Goal: Contribute content: Contribute content

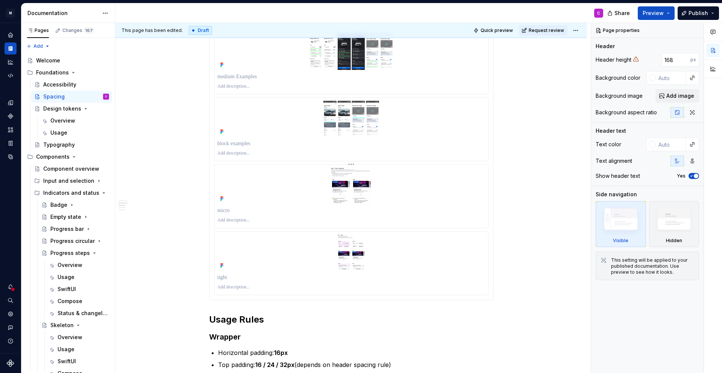
scroll to position [507, 0]
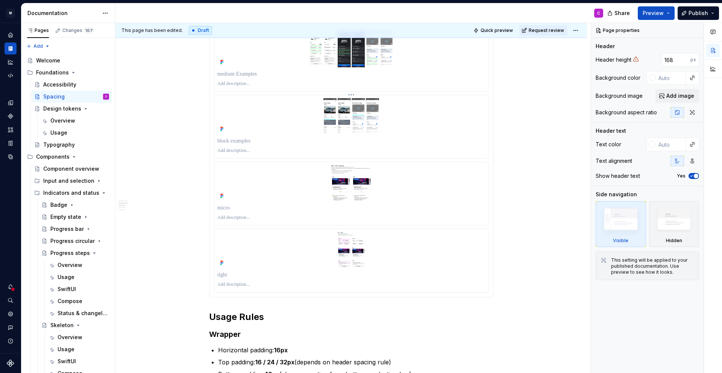
click at [436, 131] on img at bounding box center [351, 116] width 268 height 36
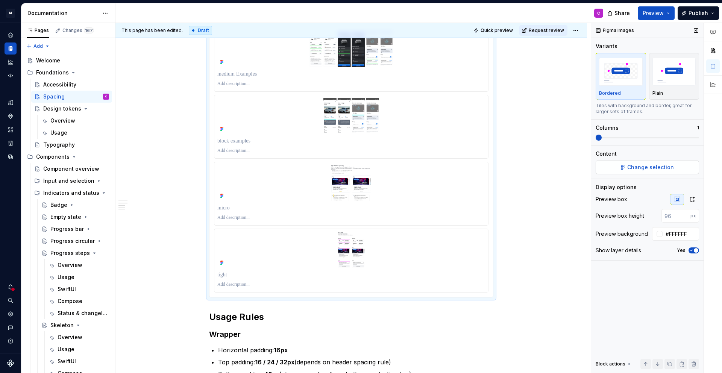
click at [632, 166] on span "Change selection" at bounding box center [650, 168] width 47 height 8
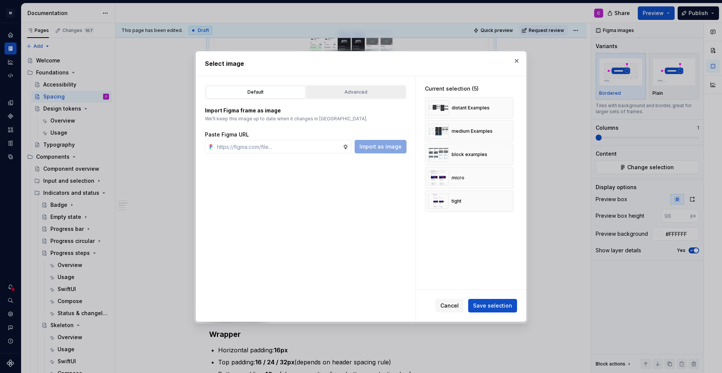
click at [351, 91] on div "Advanced" at bounding box center [356, 92] width 94 height 8
click at [360, 95] on div "Advanced" at bounding box center [356, 92] width 94 height 8
click at [342, 94] on div "Advanced" at bounding box center [356, 92] width 94 height 8
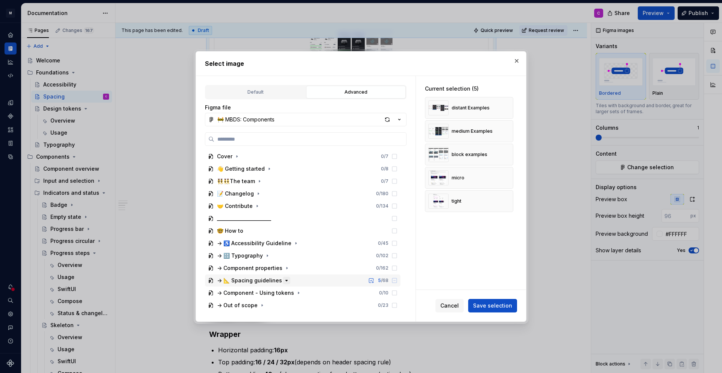
click at [286, 280] on icon "button" at bounding box center [287, 281] width 6 height 6
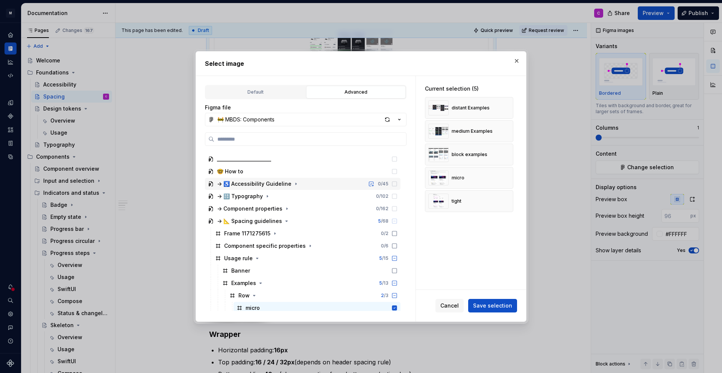
scroll to position [60, 0]
click at [388, 119] on div "button" at bounding box center [387, 119] width 11 height 11
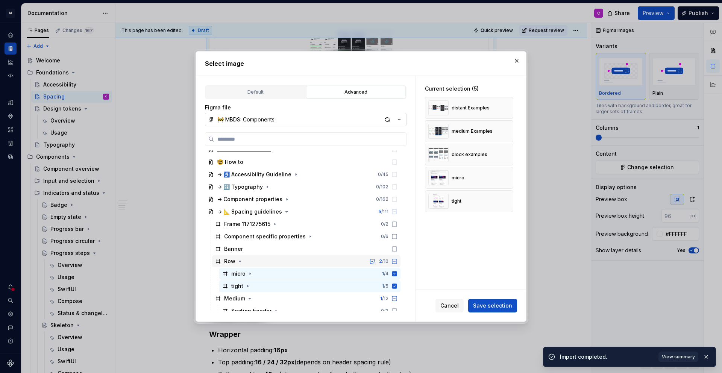
scroll to position [97, 0]
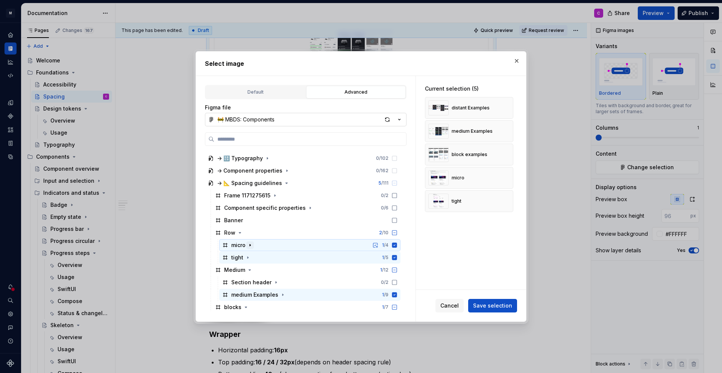
click at [251, 246] on icon "button" at bounding box center [250, 245] width 6 height 6
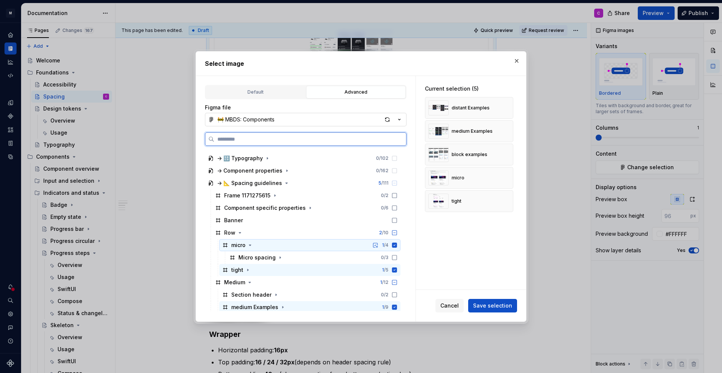
click at [397, 245] on icon at bounding box center [394, 245] width 5 height 5
click at [398, 258] on icon at bounding box center [395, 258] width 6 height 6
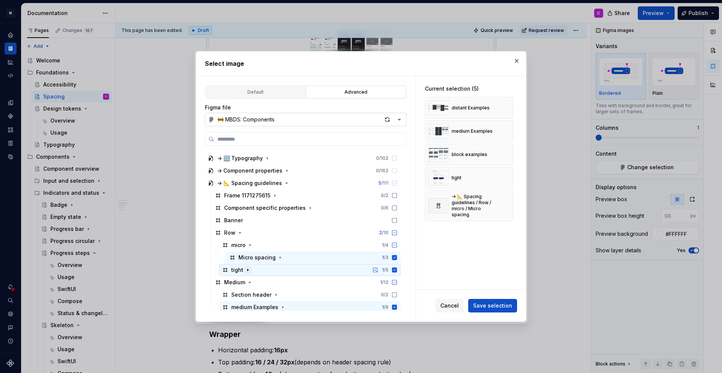
click at [248, 272] on icon "button" at bounding box center [248, 270] width 6 height 6
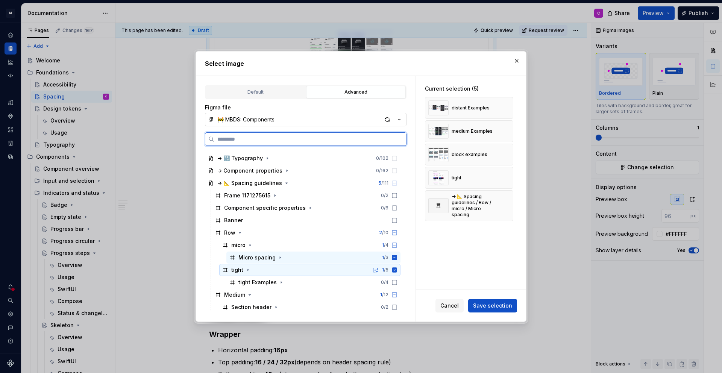
click at [397, 271] on icon at bounding box center [394, 269] width 5 height 5
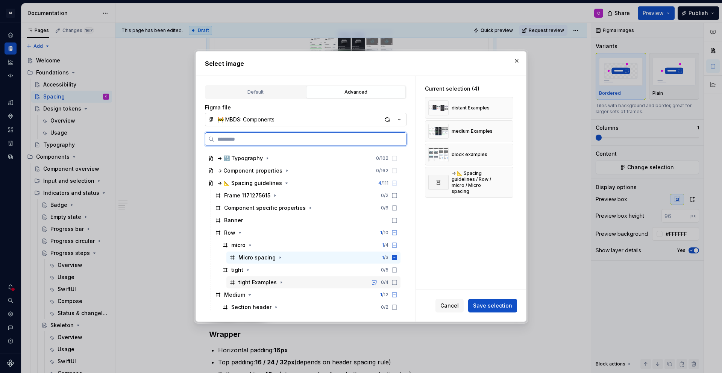
click at [398, 284] on icon at bounding box center [395, 283] width 6 height 6
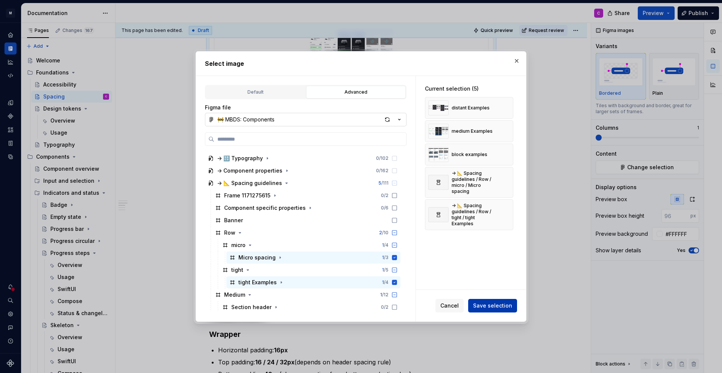
click at [490, 307] on span "Save selection" at bounding box center [492, 306] width 39 height 8
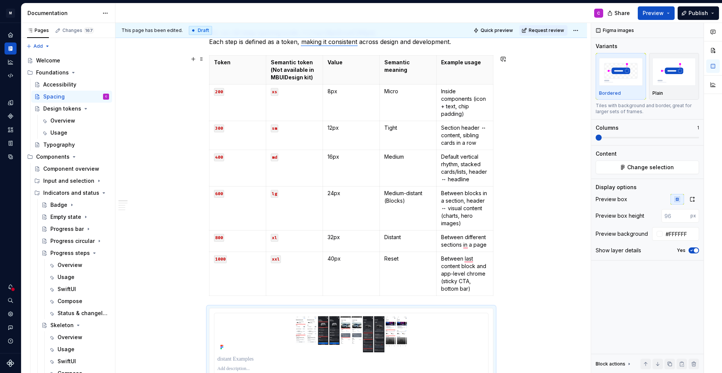
scroll to position [0, 0]
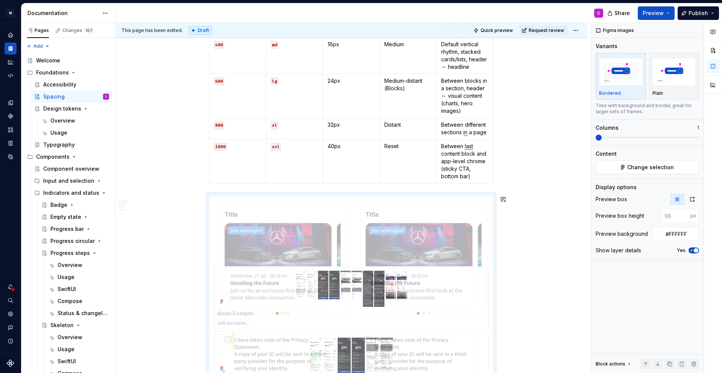
drag, startPoint x: 276, startPoint y: 233, endPoint x: 270, endPoint y: 185, distance: 48.1
click at [270, 185] on body "M MB.OS Mobile Design System C Dataset Mercedes-Benz 2.0 Documentation C Share …" at bounding box center [361, 186] width 722 height 373
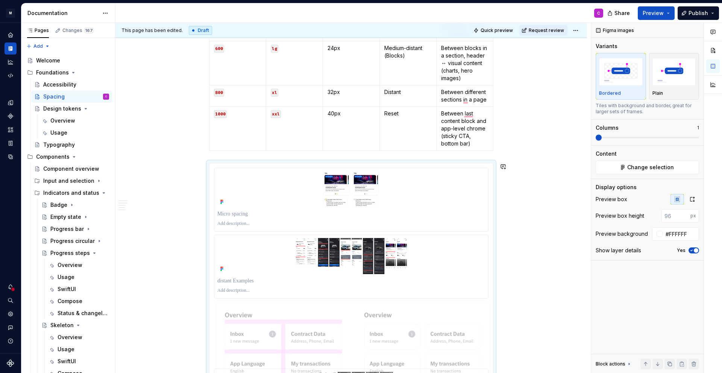
drag, startPoint x: 274, startPoint y: 178, endPoint x: 306, endPoint y: 201, distance: 39.6
click at [306, 201] on body "M MB.OS Mobile Design System C Dataset Mercedes-Benz 2.0 Documentation C Share …" at bounding box center [361, 186] width 722 height 373
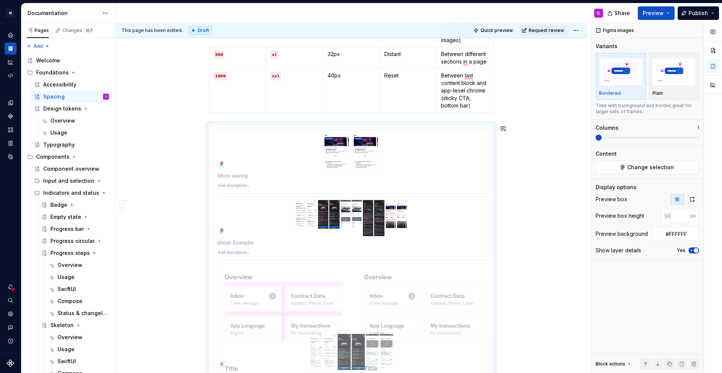
drag, startPoint x: 289, startPoint y: 299, endPoint x: 289, endPoint y: 290, distance: 9.4
click at [289, 183] on body "M MB.OS Mobile Design System C Dataset Mercedes-Benz 2.0 Documentation C Share …" at bounding box center [361, 186] width 722 height 373
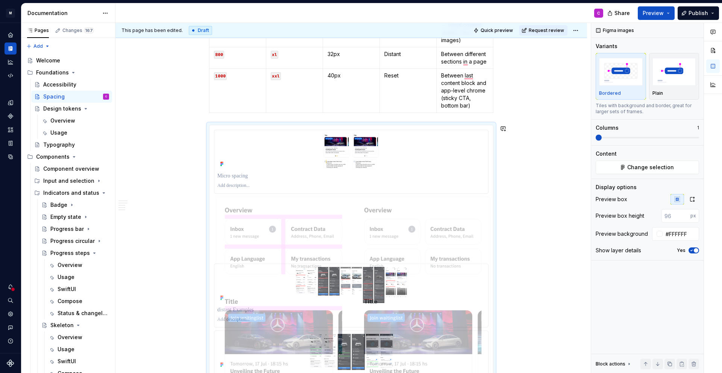
drag, startPoint x: 280, startPoint y: 290, endPoint x: 272, endPoint y: 92, distance: 198.0
click at [272, 92] on body "M MB.OS Mobile Design System C Dataset Mercedes-Benz 2.0 Documentation C Share …" at bounding box center [361, 186] width 722 height 373
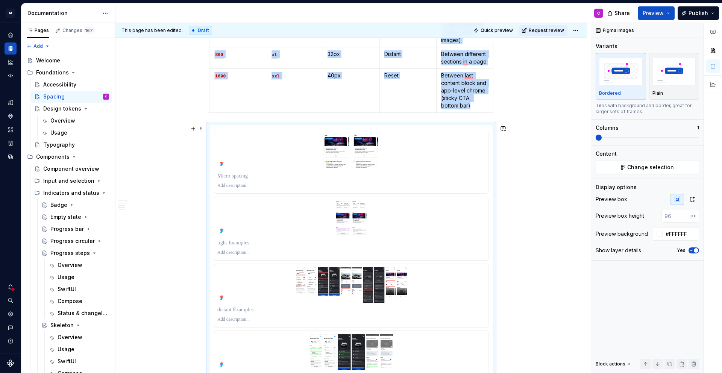
click at [204, 129] on span at bounding box center [202, 128] width 6 height 11
click at [223, 142] on div "Duplicate" at bounding box center [238, 141] width 49 height 8
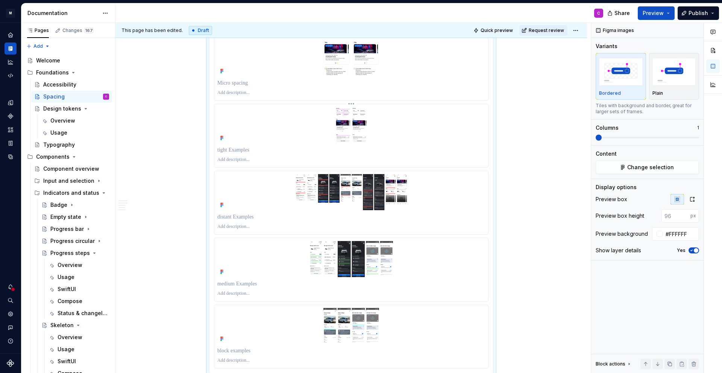
type textarea "*"
click at [275, 187] on img "To enrich screen reader interactions, please activate Accessibility in Grammarl…" at bounding box center [351, 192] width 268 height 36
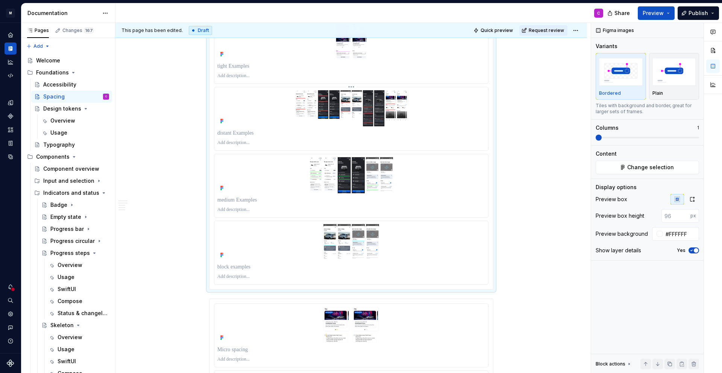
click at [276, 125] on img "To enrich screen reader interactions, please activate Accessibility in Grammarl…" at bounding box center [351, 108] width 268 height 36
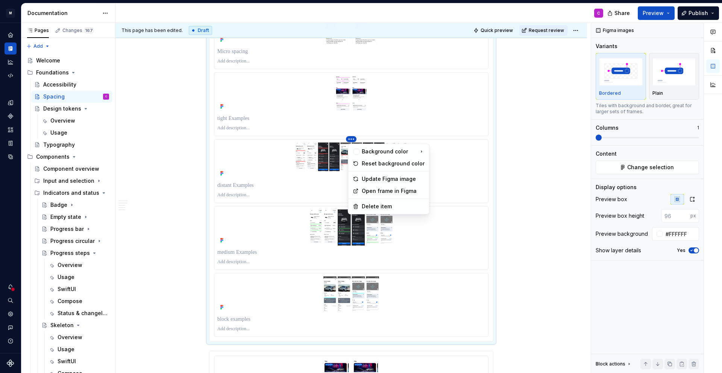
click at [351, 139] on html "M MB.OS Mobile Design System C Dataset Mercedes-Benz 2.0 Documentation C Share …" at bounding box center [361, 186] width 722 height 373
click at [365, 205] on div "Delete item" at bounding box center [393, 207] width 63 height 8
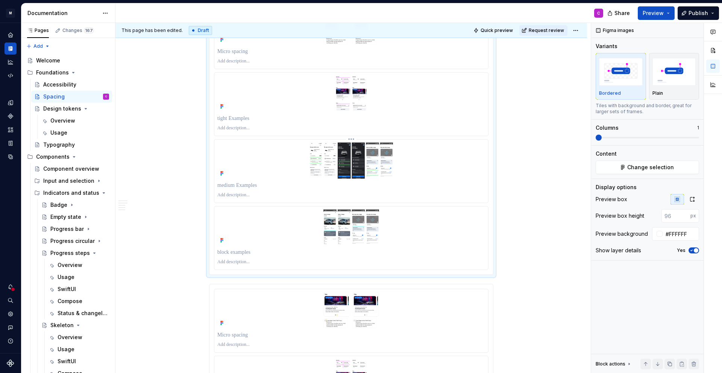
click at [353, 138] on html "M MB.OS Mobile Design System C Dataset Mercedes-Benz 2.0 Documentation C Share …" at bounding box center [361, 186] width 722 height 373
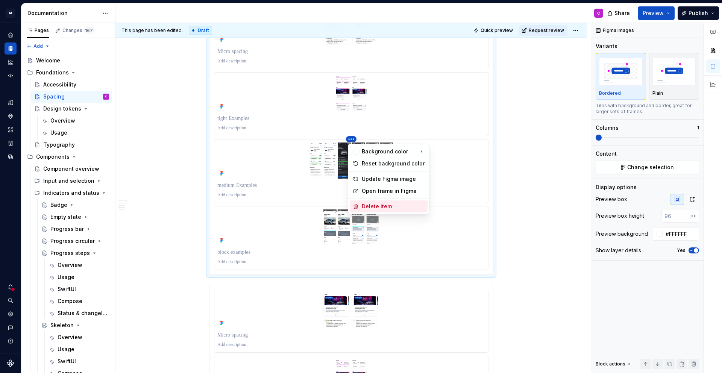
click at [370, 205] on div "Delete item" at bounding box center [393, 207] width 63 height 8
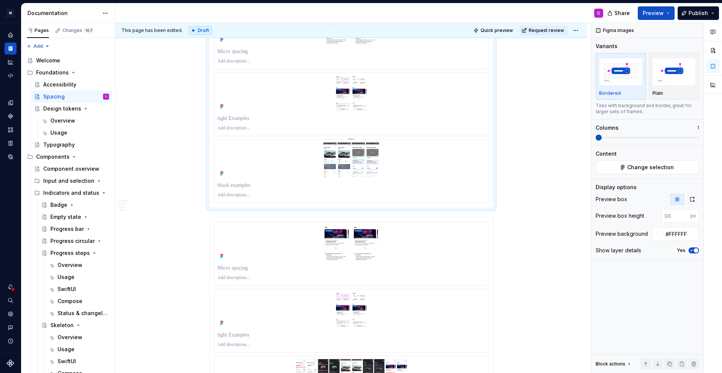
click at [353, 140] on html "M MB.OS Mobile Design System C Dataset Mercedes-Benz 2.0 Documentation C Share …" at bounding box center [361, 186] width 722 height 373
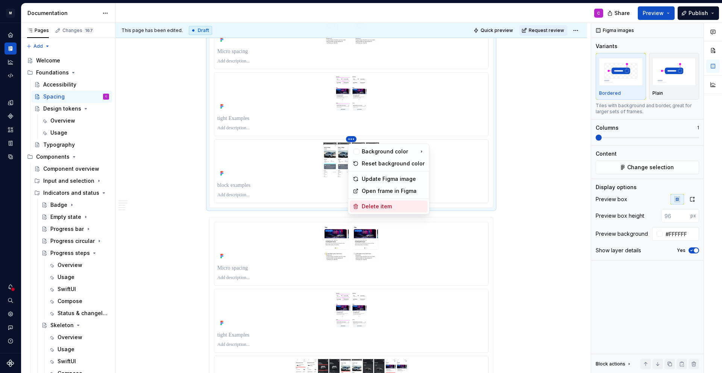
click at [373, 207] on div "Delete item" at bounding box center [393, 207] width 63 height 8
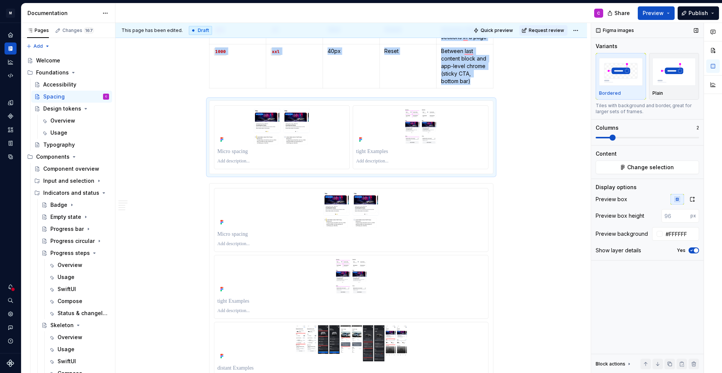
click at [615, 139] on span at bounding box center [613, 138] width 6 height 6
click at [694, 200] on icon "button" at bounding box center [693, 199] width 4 height 5
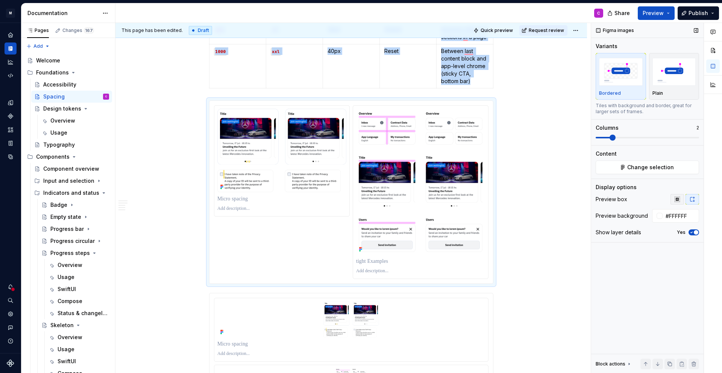
click at [677, 202] on button "button" at bounding box center [678, 199] width 14 height 11
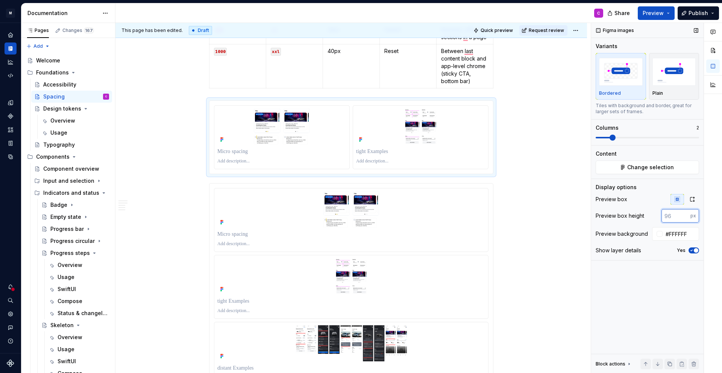
click at [669, 214] on input "number" at bounding box center [676, 216] width 29 height 14
type input "200"
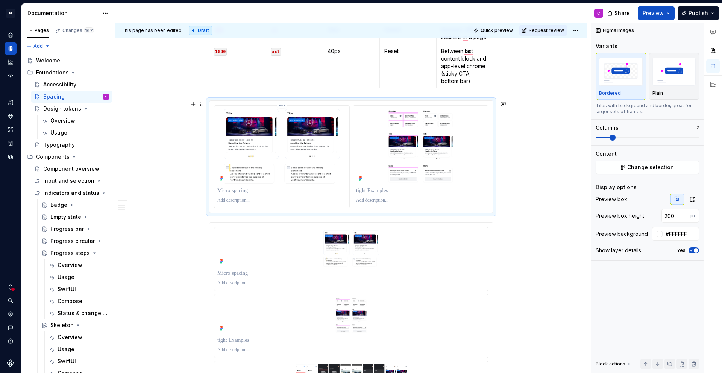
click at [244, 193] on p "To enrich screen reader interactions, please activate Accessibility in Grammarl…" at bounding box center [281, 191] width 129 height 8
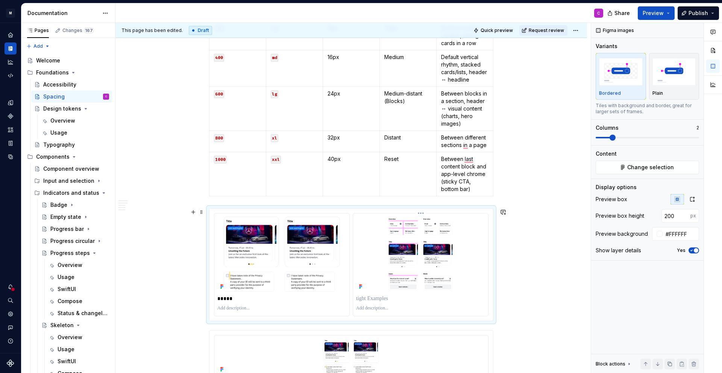
click at [377, 300] on p "To enrich screen reader interactions, please activate Accessibility in Grammarl…" at bounding box center [420, 299] width 129 height 8
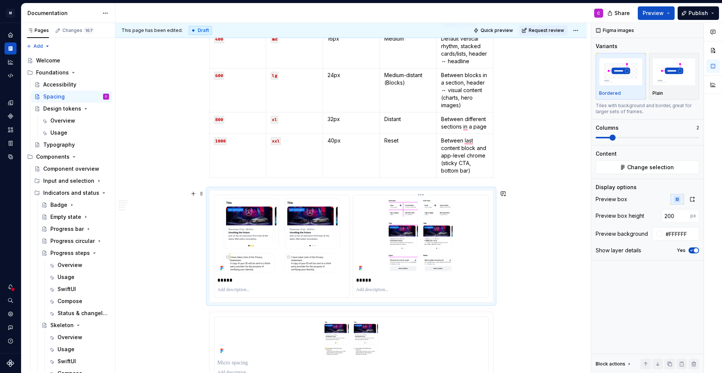
click at [366, 289] on p "To enrich screen reader interactions, please activate Accessibility in Grammarl…" at bounding box center [420, 290] width 129 height 6
click at [244, 289] on p "To enrich screen reader interactions, please activate Accessibility in Grammarl…" at bounding box center [281, 290] width 129 height 6
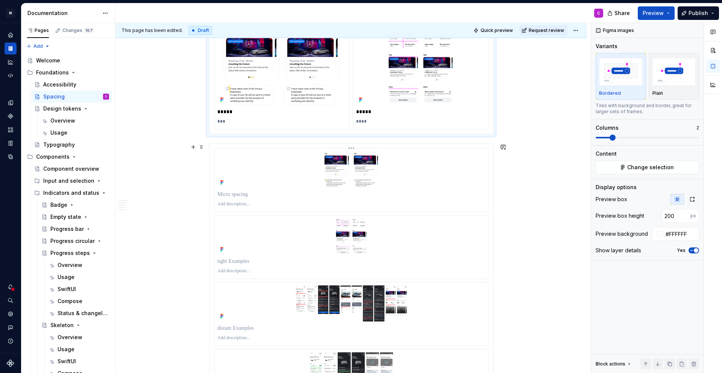
click at [354, 146] on html "M MB.OS Mobile Design System C Dataset Mercedes-Benz 2.0 Documentation C Share …" at bounding box center [361, 186] width 722 height 373
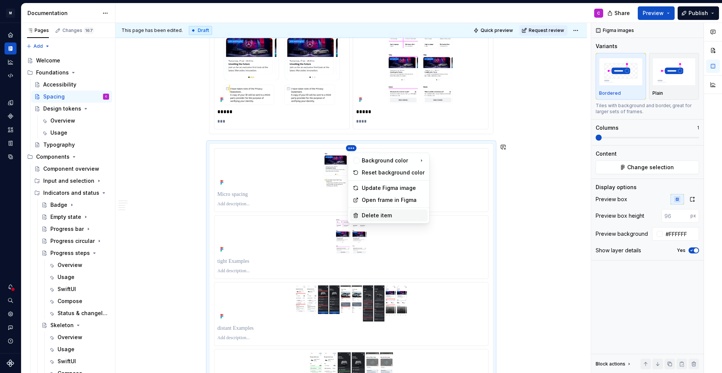
click at [372, 216] on div "Delete item" at bounding box center [393, 216] width 63 height 8
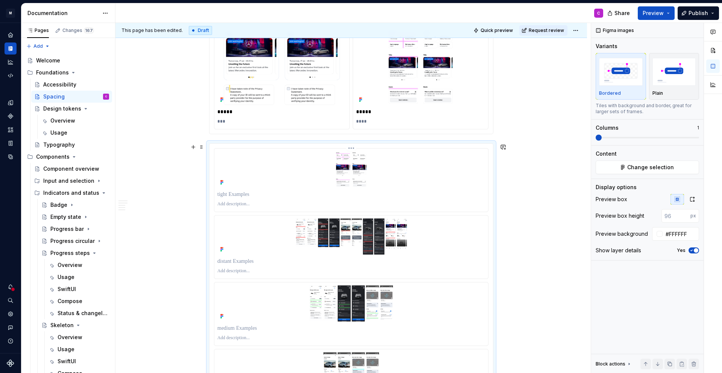
click at [353, 149] on html "M MB.OS Mobile Design System C Dataset Mercedes-Benz 2.0 Documentation C Share …" at bounding box center [361, 186] width 722 height 373
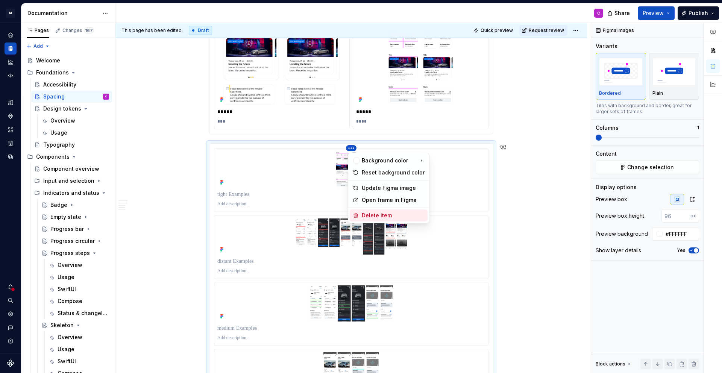
click at [369, 215] on div "Delete item" at bounding box center [393, 216] width 63 height 8
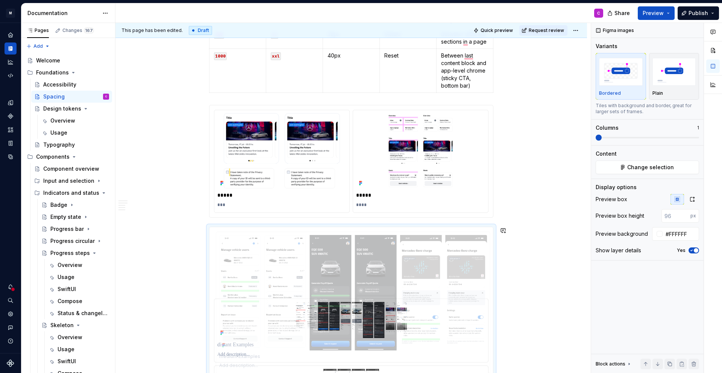
drag, startPoint x: 286, startPoint y: 314, endPoint x: 284, endPoint y: 232, distance: 82.0
click at [284, 232] on body "M MB.OS Mobile Design System C Dataset Mercedes-Benz 2.0 Documentation C Share …" at bounding box center [361, 186] width 722 height 373
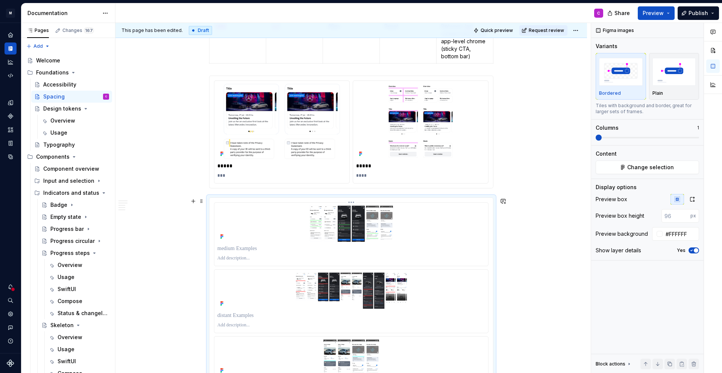
click at [239, 248] on p "To enrich screen reader interactions, please activate Accessibility in Grammarl…" at bounding box center [351, 249] width 268 height 8
click at [236, 255] on p "To enrich screen reader interactions, please activate Accessibility in Grammarl…" at bounding box center [351, 258] width 268 height 6
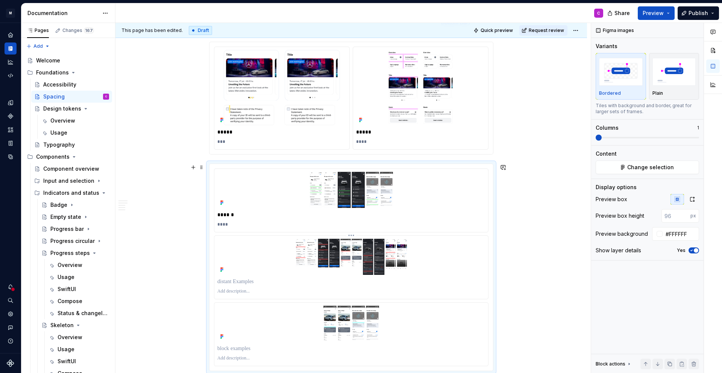
click at [239, 284] on p "To enrich screen reader interactions, please activate Accessibility in Grammarl…" at bounding box center [351, 282] width 268 height 8
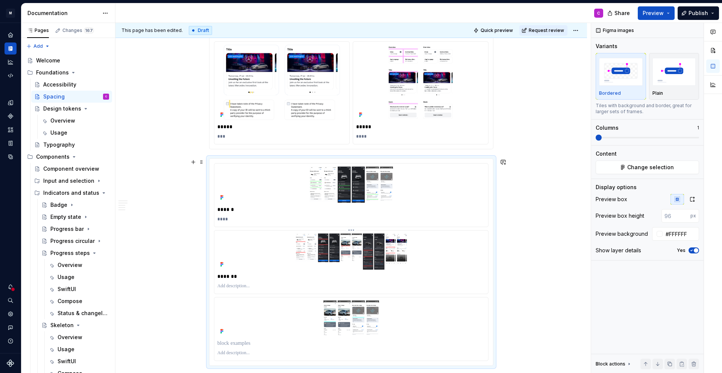
click at [229, 286] on p "To enrich screen reader interactions, please activate Accessibility in Grammarl…" at bounding box center [351, 286] width 268 height 6
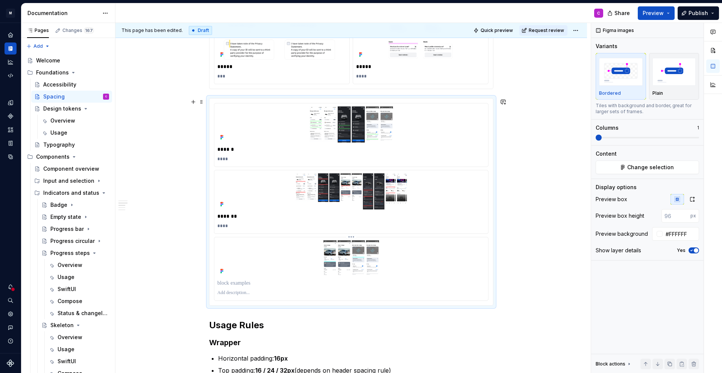
click at [236, 285] on p "To enrich screen reader interactions, please activate Accessibility in Grammarl…" at bounding box center [351, 284] width 268 height 8
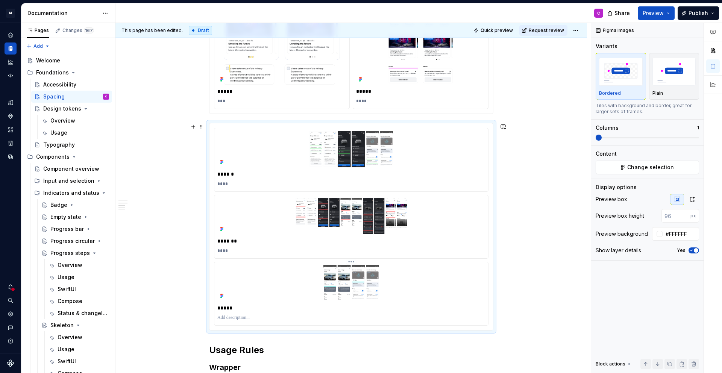
click at [220, 308] on p "*****" at bounding box center [351, 308] width 268 height 8
click at [241, 241] on p "*******" at bounding box center [351, 241] width 268 height 8
click at [242, 174] on p "******" at bounding box center [351, 174] width 268 height 8
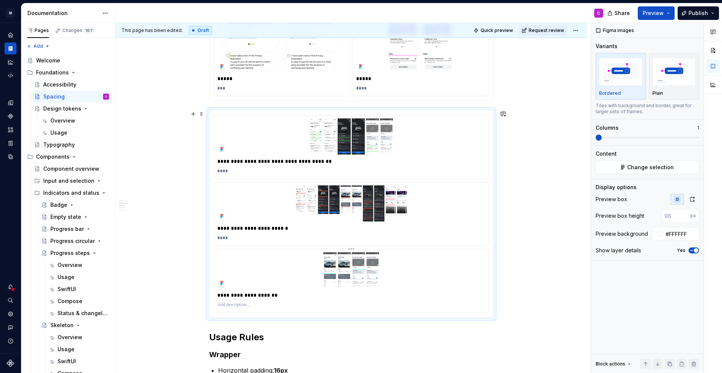
click at [249, 303] on p "To enrich screen reader interactions, please activate Accessibility in Grammarl…" at bounding box center [351, 305] width 268 height 6
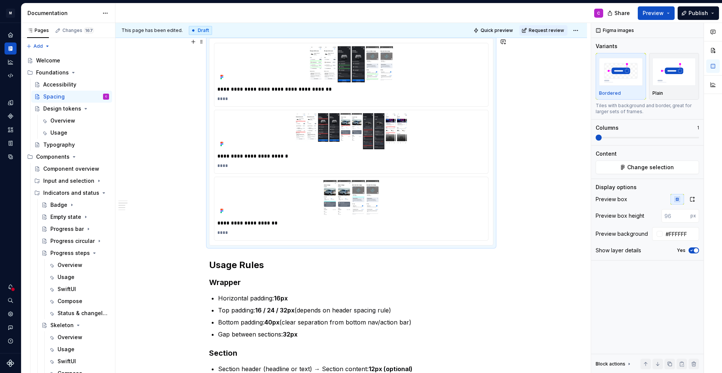
click at [193, 232] on div "**********" at bounding box center [351, 349] width 472 height 1499
drag, startPoint x: 249, startPoint y: 218, endPoint x: 251, endPoint y: 147, distance: 71.5
click at [251, 147] on div "**********" at bounding box center [351, 142] width 275 height 198
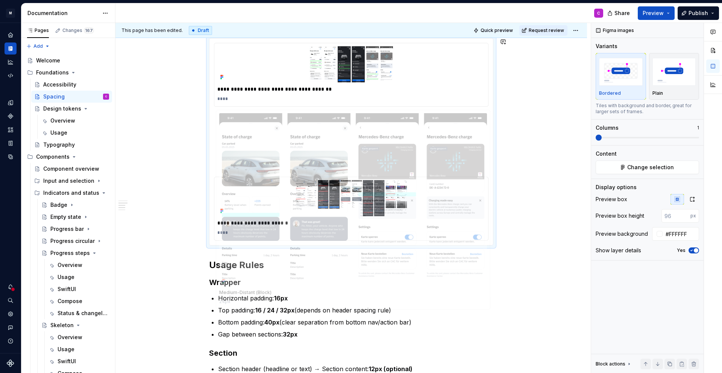
drag, startPoint x: 221, startPoint y: 197, endPoint x: 219, endPoint y: 93, distance: 104.2
click at [219, 93] on body "M MB.OS Mobile Design System C Dataset Mercedes-Benz 2.0 Documentation C Share …" at bounding box center [361, 186] width 722 height 373
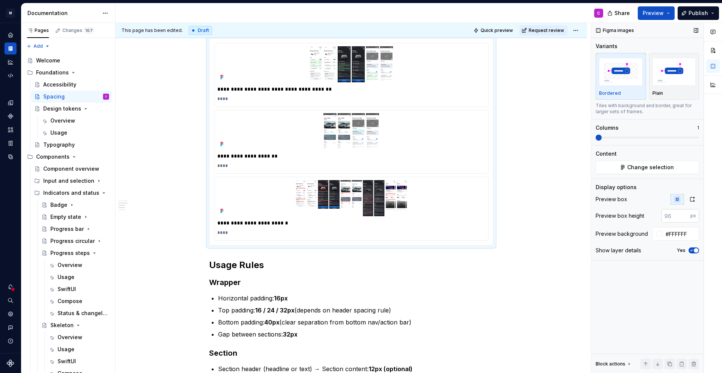
click at [667, 216] on input "number" at bounding box center [676, 216] width 29 height 14
type input "200"
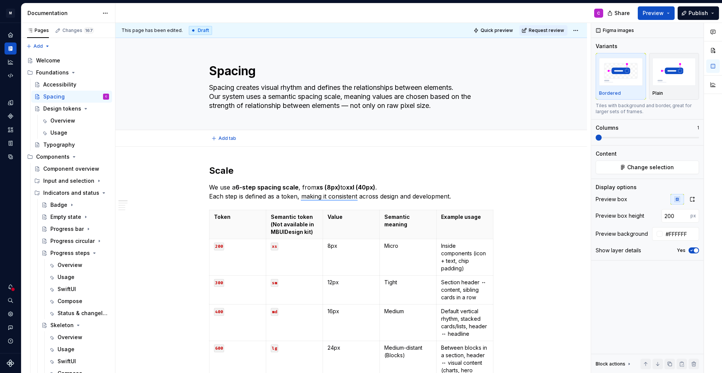
type textarea "*"
click at [467, 198] on p "We use a 6-step spacing scale , from xs (8px) to xxl (40px) . Each step is defi…" at bounding box center [351, 192] width 284 height 18
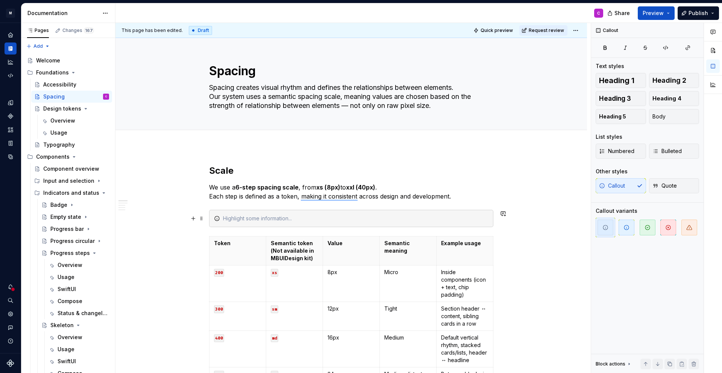
click at [278, 223] on div "To enrich screen reader interactions, please activate Accessibility in Grammarl…" at bounding box center [351, 218] width 284 height 17
click at [278, 220] on div "To enrich screen reader interactions, please activate Accessibility in Grammarl…" at bounding box center [356, 219] width 266 height 8
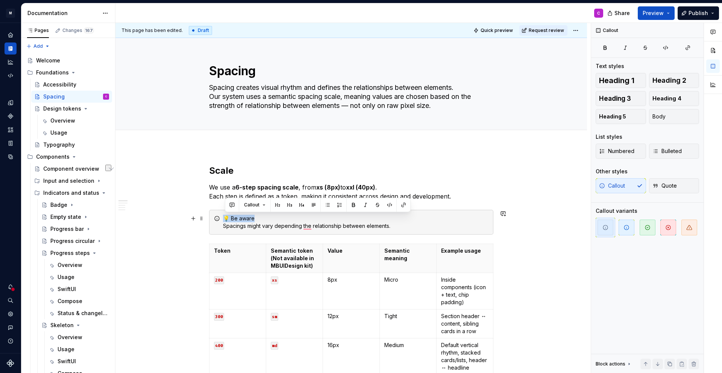
drag, startPoint x: 260, startPoint y: 217, endPoint x: 228, endPoint y: 217, distance: 32.4
click at [228, 217] on div "💡 Be aware Spacings might vary depending the relationship between elements." at bounding box center [356, 222] width 266 height 15
click at [274, 225] on div "💡 Be aware Spacings might vary depending the relationship between elements." at bounding box center [356, 222] width 266 height 15
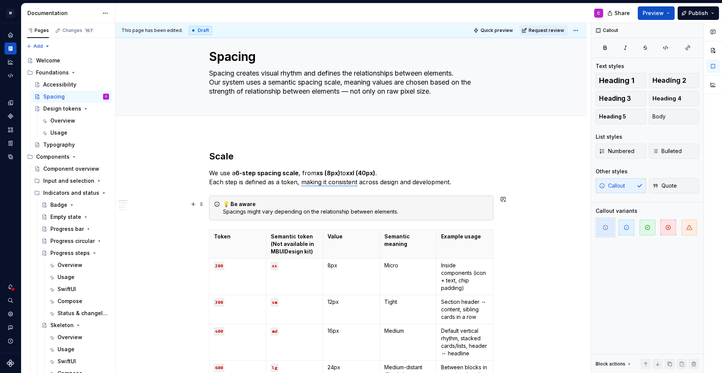
click at [364, 211] on div "💡 Be aware Spacings might vary depending on the relationship between elements." at bounding box center [356, 208] width 266 height 15
click at [416, 207] on div "💡 Be aware Spacings might vary depending on the relationship between elements." at bounding box center [356, 208] width 266 height 15
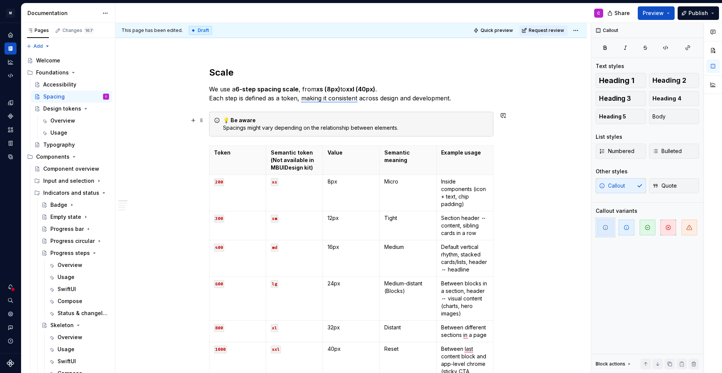
click at [448, 128] on div "💡 Be aware Spacings might vary depending on the relationship between elements." at bounding box center [356, 124] width 266 height 15
click at [628, 229] on icon "button" at bounding box center [627, 228] width 6 height 6
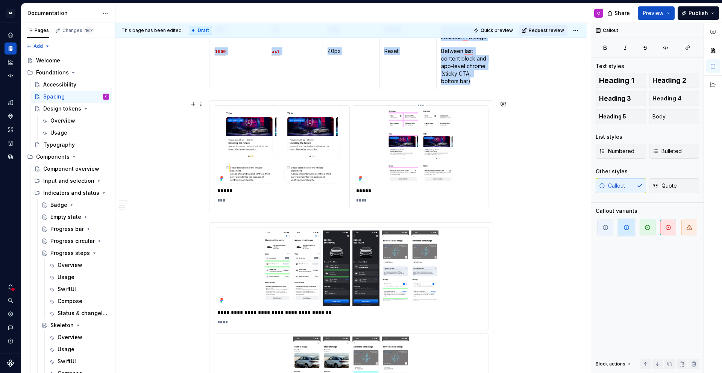
click at [477, 157] on img "To enrich screen reader interactions, please activate Accessibility in Grammarl…" at bounding box center [420, 146] width 129 height 75
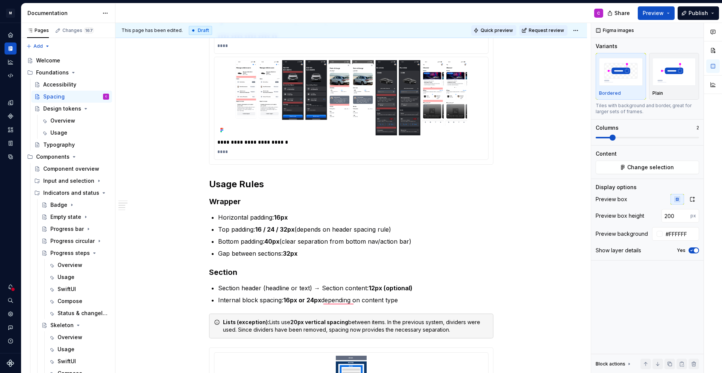
click at [498, 33] on span "Quick preview" at bounding box center [497, 30] width 32 height 6
click at [493, 29] on span "Quick preview" at bounding box center [497, 30] width 32 height 6
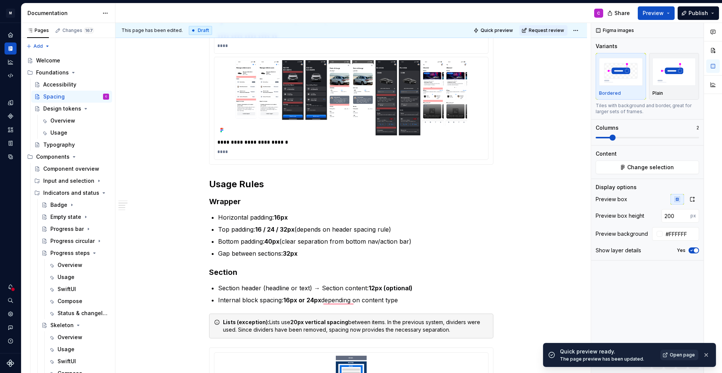
click at [679, 354] on span "Open page" at bounding box center [682, 355] width 25 height 6
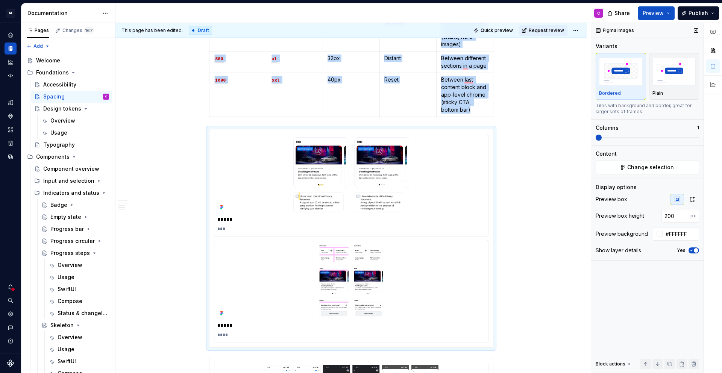
click at [596, 140] on span at bounding box center [599, 138] width 6 height 6
click at [356, 262] on img "To enrich screen reader interactions, please activate Accessibility in Grammarl…" at bounding box center [351, 280] width 268 height 75
click at [504, 32] on span "Quick preview" at bounding box center [497, 30] width 32 height 6
click at [494, 29] on span "Quick preview" at bounding box center [497, 30] width 32 height 6
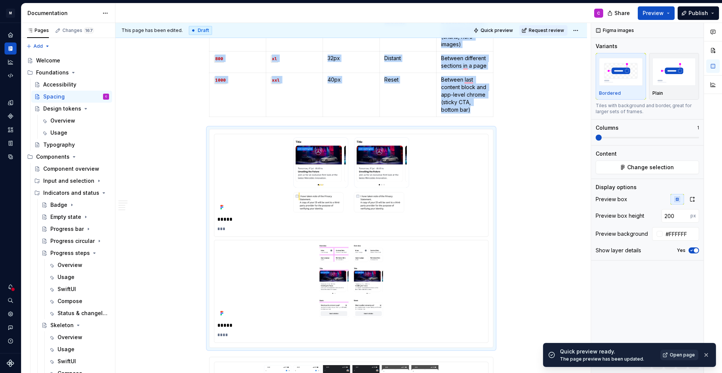
click at [673, 354] on span "Open page" at bounding box center [682, 355] width 25 height 6
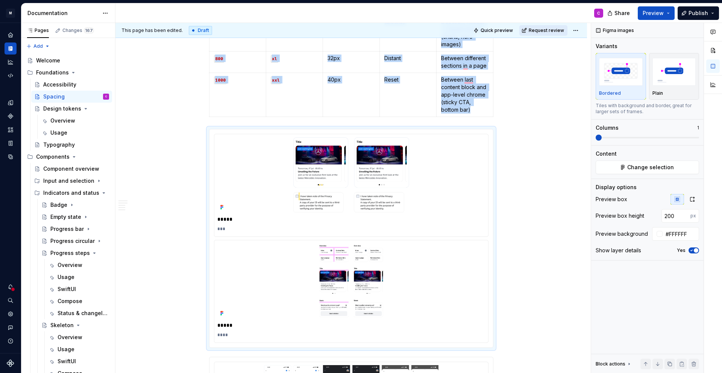
click at [539, 29] on span "Request review" at bounding box center [546, 30] width 35 height 6
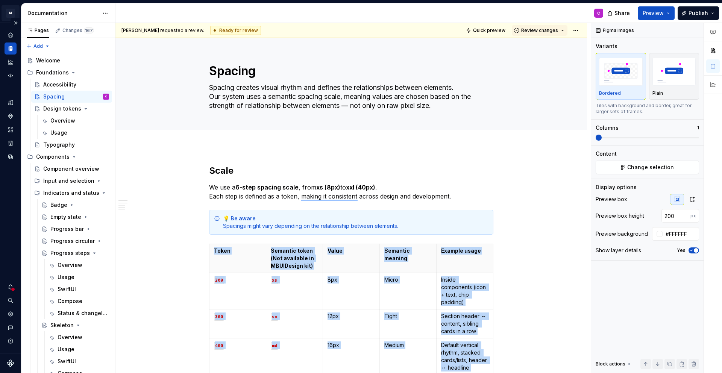
click at [11, 12] on html "M MB.OS Mobile Design System C Dataset Mercedes-Benz 2.0 Documentation C Share …" at bounding box center [361, 186] width 722 height 373
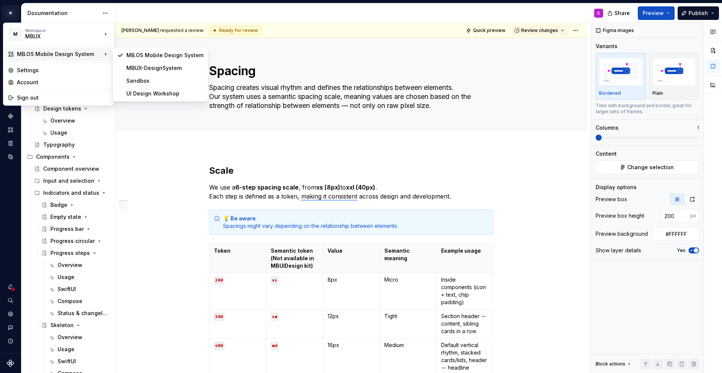
type textarea "*"
